Goal: Task Accomplishment & Management: Use online tool/utility

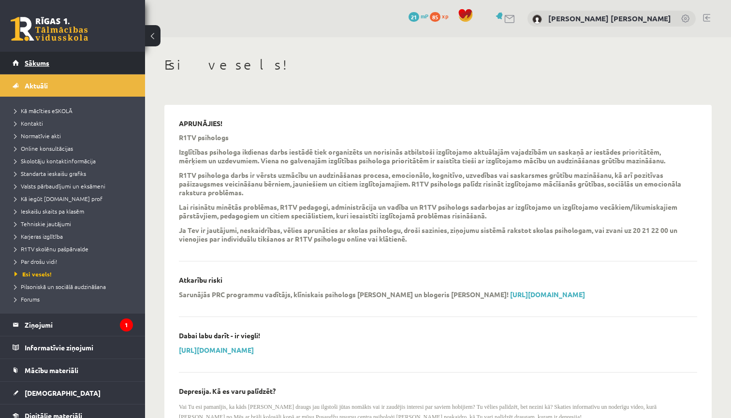
click at [88, 62] on link "Sākums" at bounding box center [73, 63] width 120 height 22
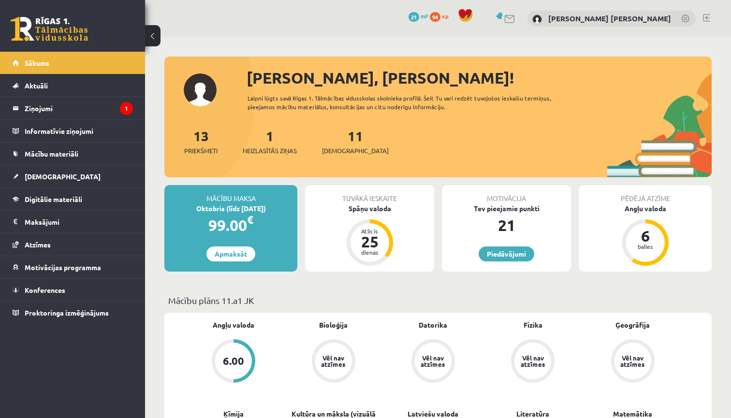
click at [60, 110] on legend "Ziņojumi 1" at bounding box center [79, 108] width 108 height 22
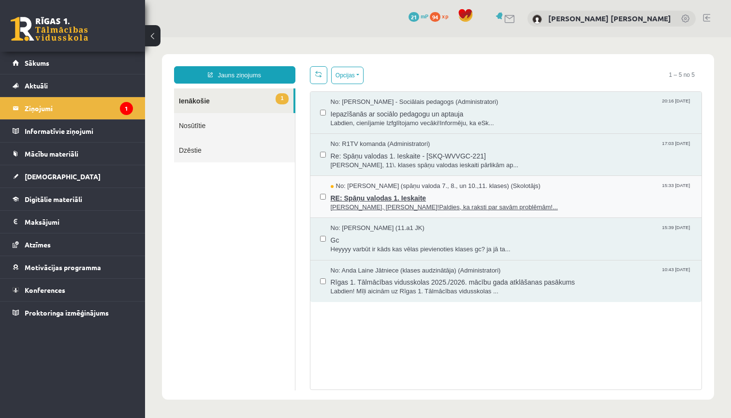
click at [415, 187] on span "No: Signe Sirmā (spāņu valoda 7., 8., un 10.,11. klases) (Skolotājs)" at bounding box center [436, 186] width 210 height 9
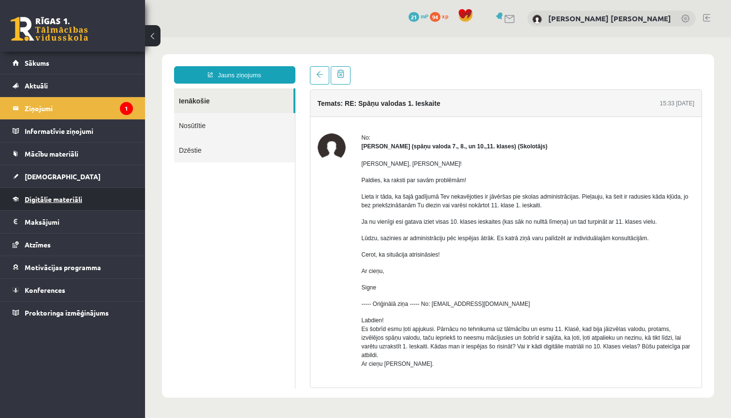
click at [80, 200] on span "Digitālie materiāli" at bounding box center [54, 199] width 58 height 9
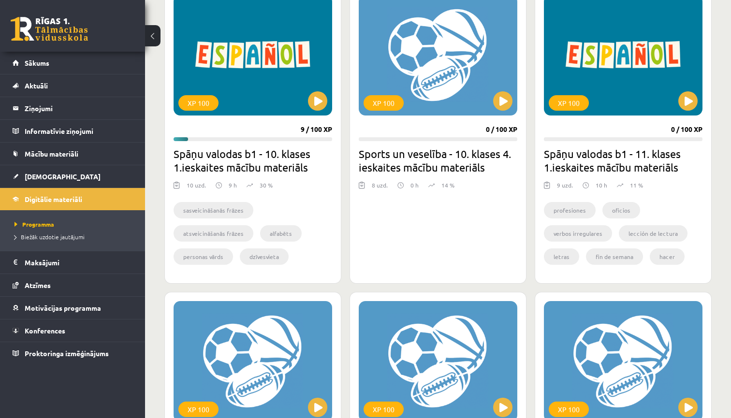
scroll to position [285, 0]
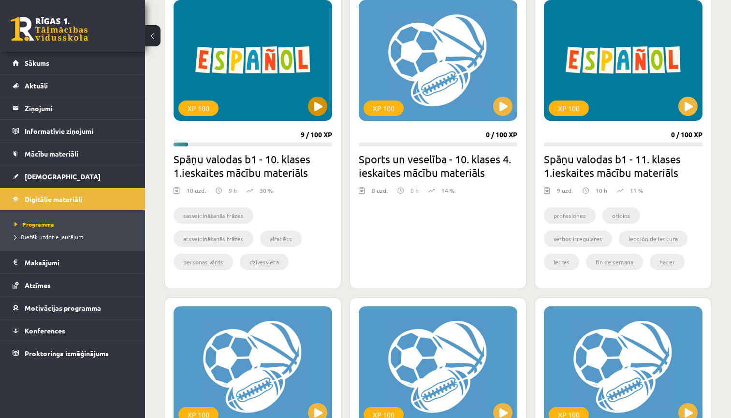
click at [314, 106] on button at bounding box center [317, 106] width 19 height 19
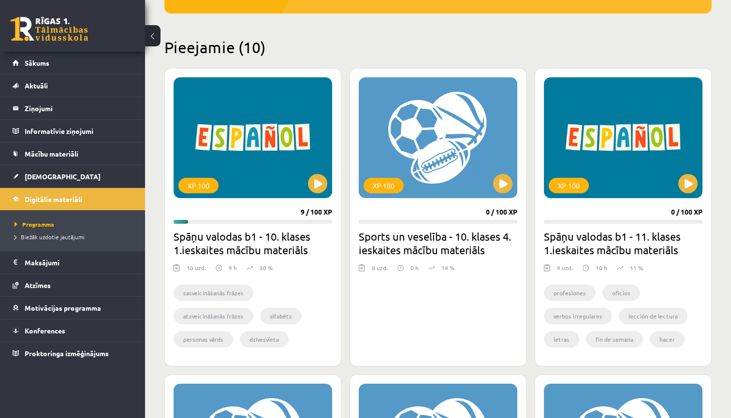
scroll to position [201, 0]
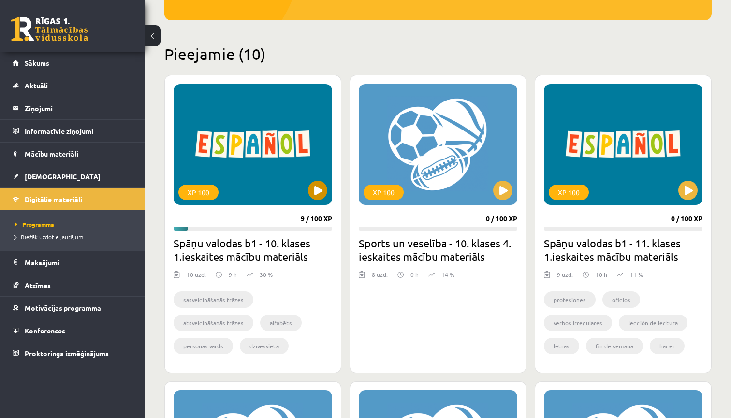
click at [307, 143] on div "XP 100" at bounding box center [253, 144] width 159 height 121
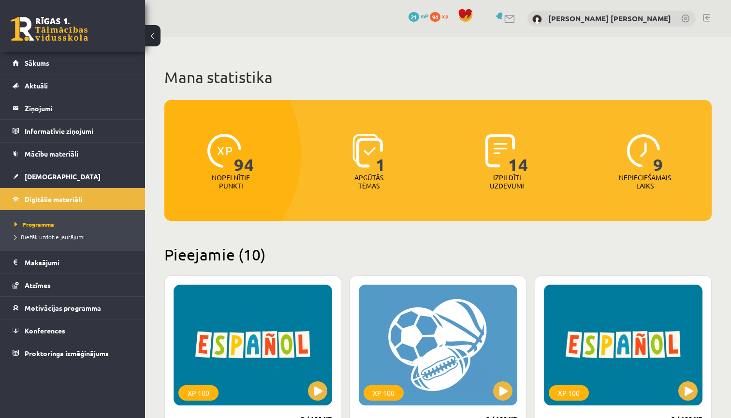
scroll to position [0, 0]
click at [212, 335] on div "XP 100" at bounding box center [253, 345] width 159 height 121
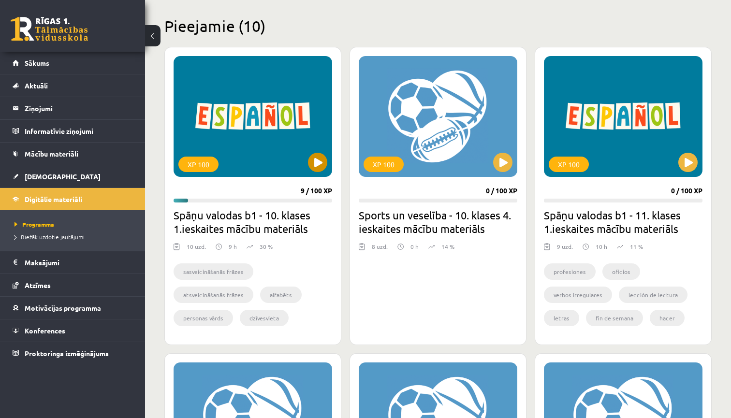
scroll to position [244, 0]
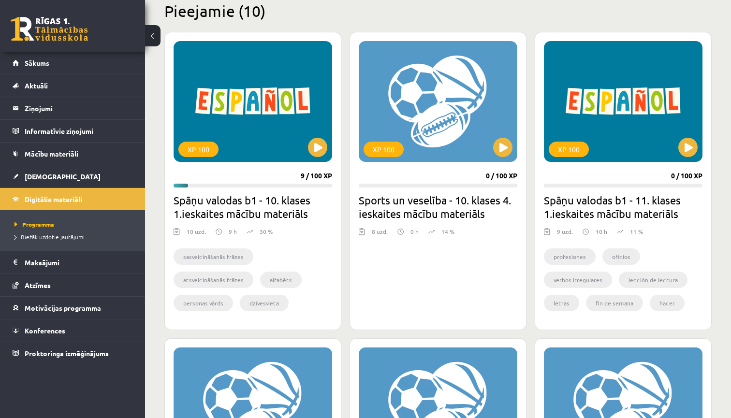
click at [152, 40] on button at bounding box center [152, 35] width 15 height 21
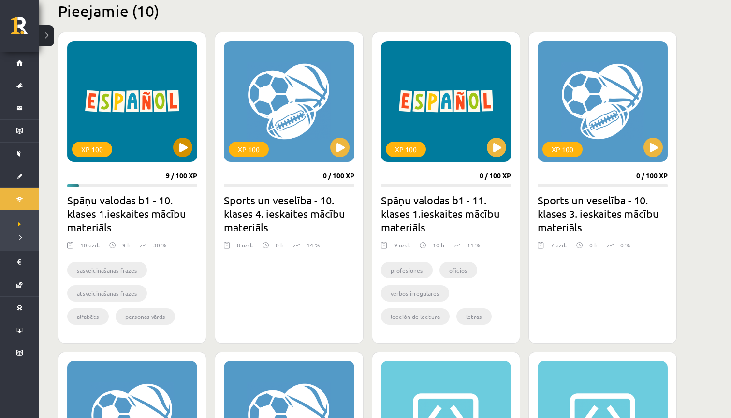
click at [161, 79] on div "XP 100" at bounding box center [132, 101] width 130 height 121
click at [159, 78] on div "XP 100" at bounding box center [132, 101] width 130 height 121
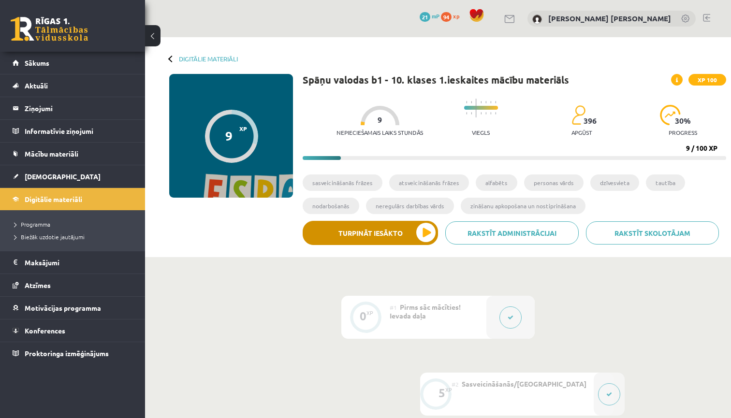
click at [419, 227] on button "Turpināt iesākto" at bounding box center [370, 233] width 135 height 24
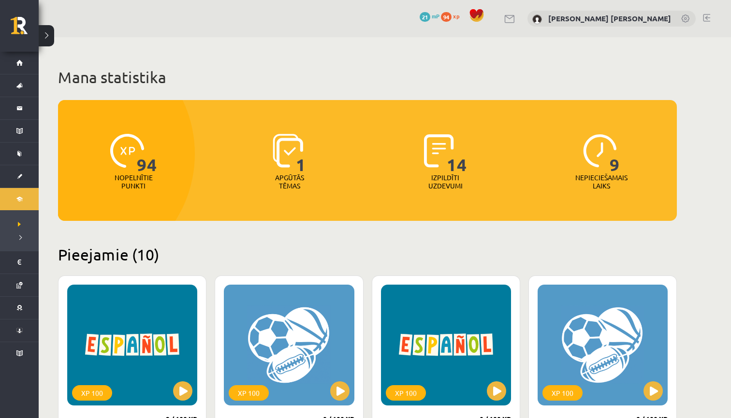
scroll to position [244, 0]
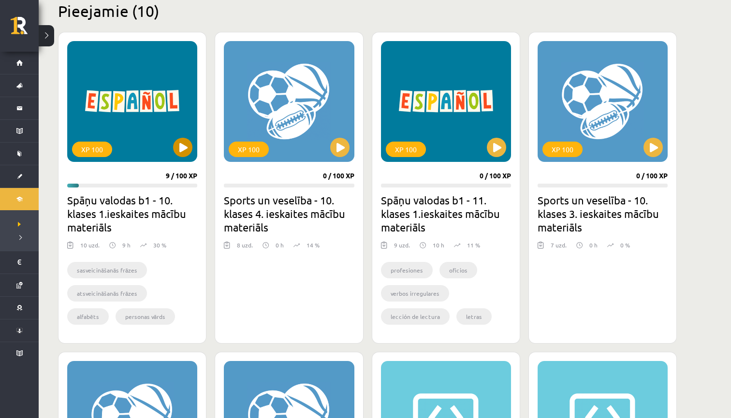
click at [172, 137] on div "XP 100" at bounding box center [132, 101] width 130 height 121
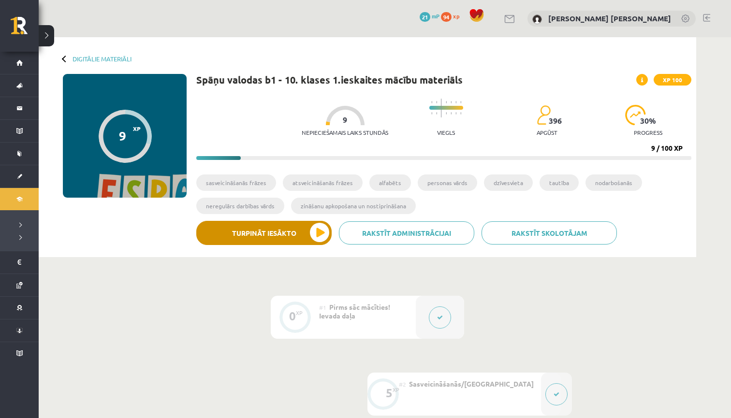
click at [290, 239] on button "Turpināt iesākto" at bounding box center [263, 233] width 135 height 24
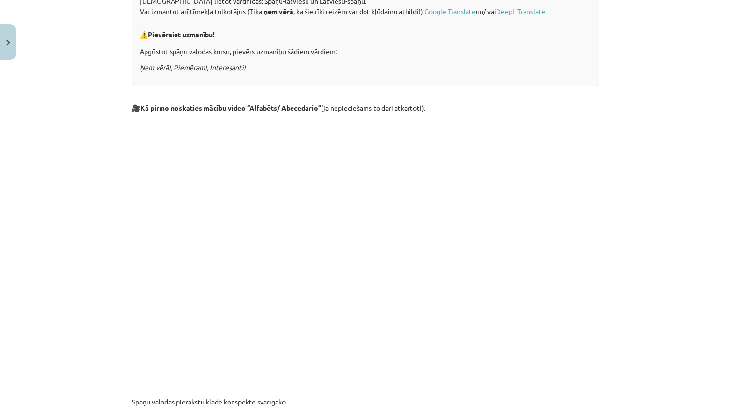
scroll to position [283, 0]
